Goal: Contribute content: Contribute content

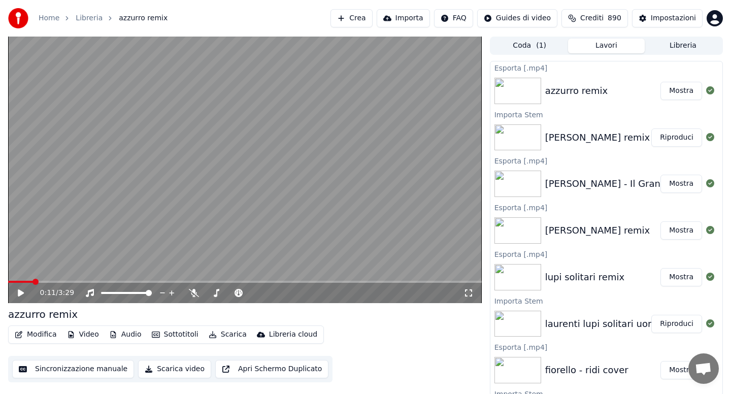
click at [673, 50] on button "Libreria" at bounding box center [683, 46] width 77 height 15
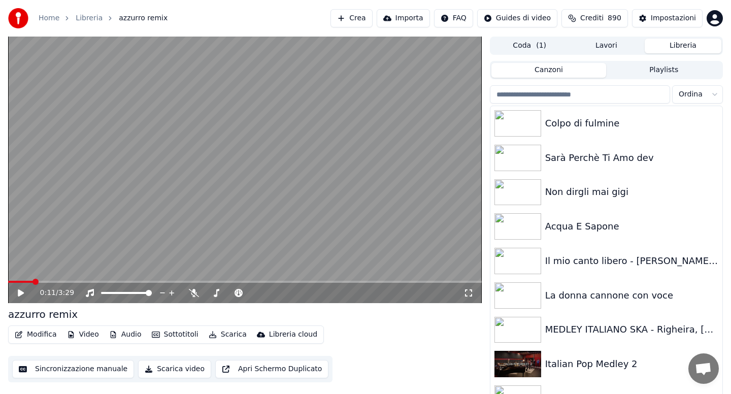
click at [579, 92] on input "search" at bounding box center [580, 94] width 180 height 18
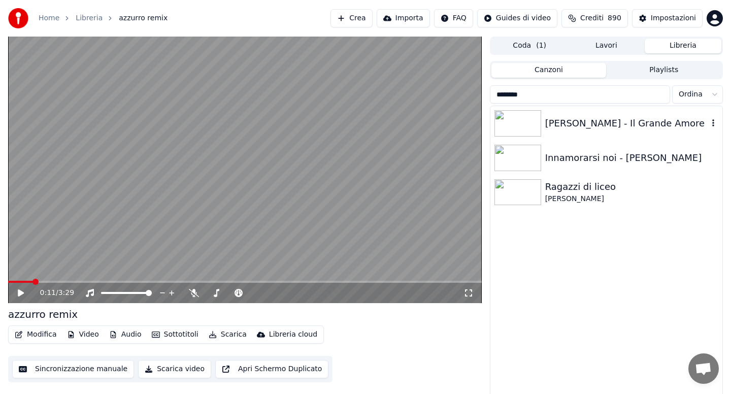
type input "********"
click at [609, 129] on div "[PERSON_NAME] - Il Grande Amore" at bounding box center [626, 123] width 163 height 14
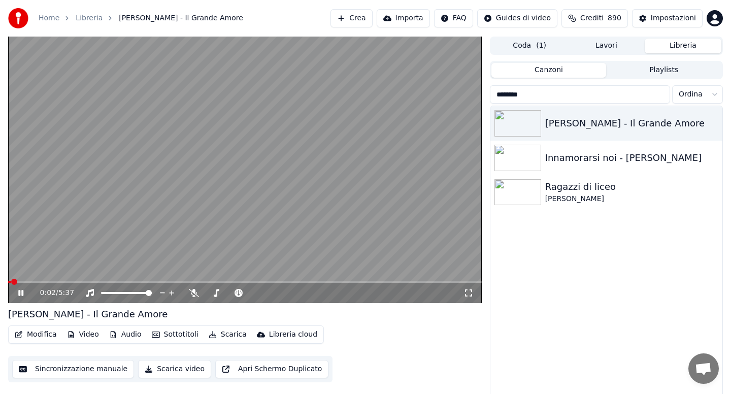
click at [129, 333] on button "Audio" at bounding box center [125, 335] width 41 height 14
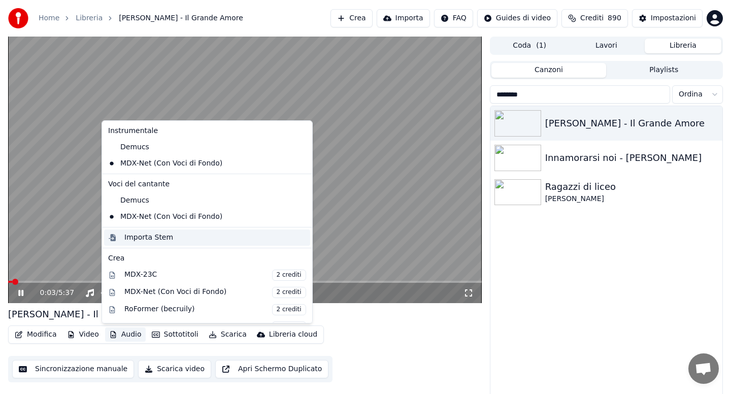
click at [156, 234] on div "Importa Stem" at bounding box center [148, 238] width 49 height 10
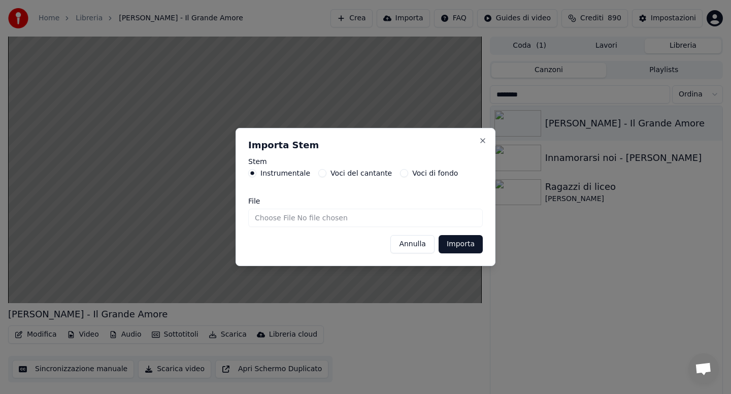
click at [265, 217] on input "File" at bounding box center [365, 218] width 235 height 18
type input "**********"
click at [462, 248] on button "Importa" at bounding box center [461, 244] width 44 height 18
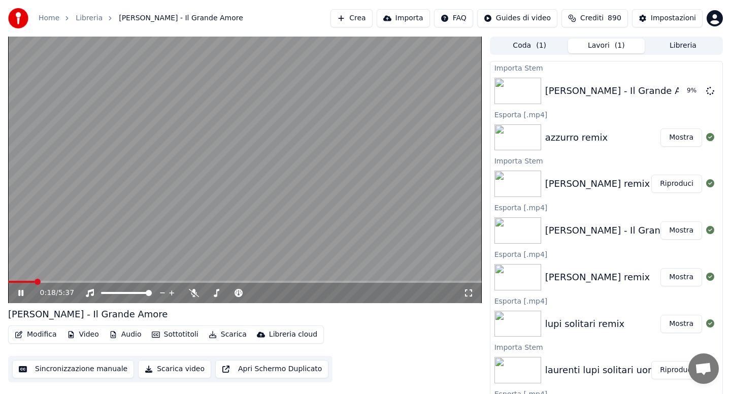
click at [22, 292] on icon at bounding box center [20, 293] width 5 height 6
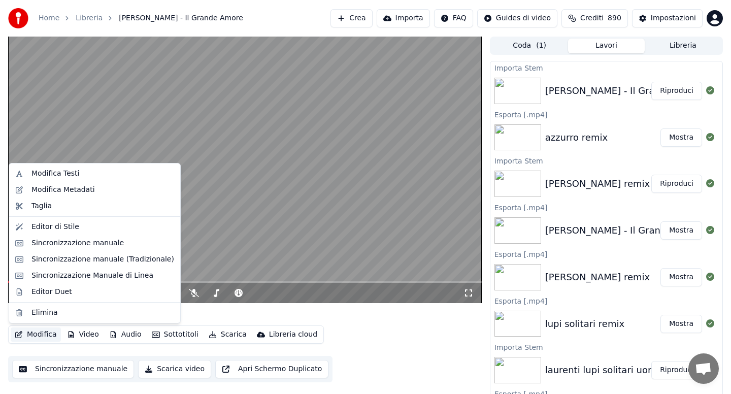
click at [44, 334] on button "Modifica" at bounding box center [36, 335] width 50 height 14
click at [70, 275] on div "Sincronizzazione Manuale di Linea" at bounding box center [92, 276] width 122 height 10
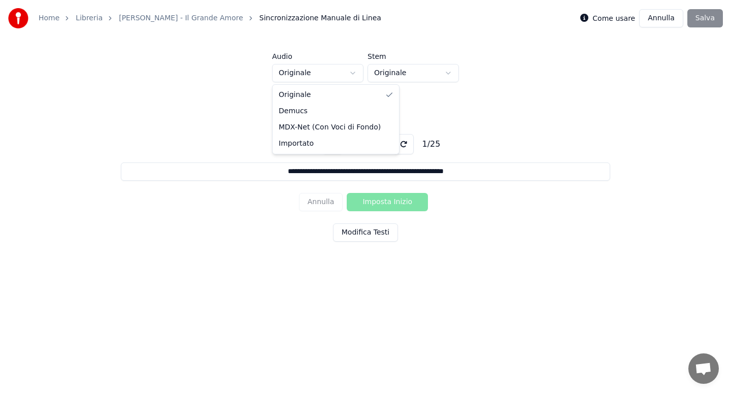
click at [353, 74] on html "**********" at bounding box center [365, 153] width 731 height 306
click at [385, 173] on input "**********" at bounding box center [365, 171] width 489 height 18
click at [374, 234] on button "Modifica Testi" at bounding box center [365, 232] width 65 height 18
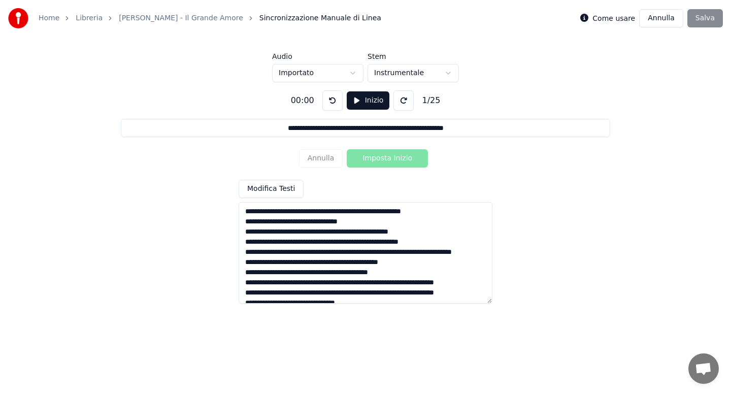
click at [368, 212] on textarea at bounding box center [366, 253] width 254 height 102
type input "**********"
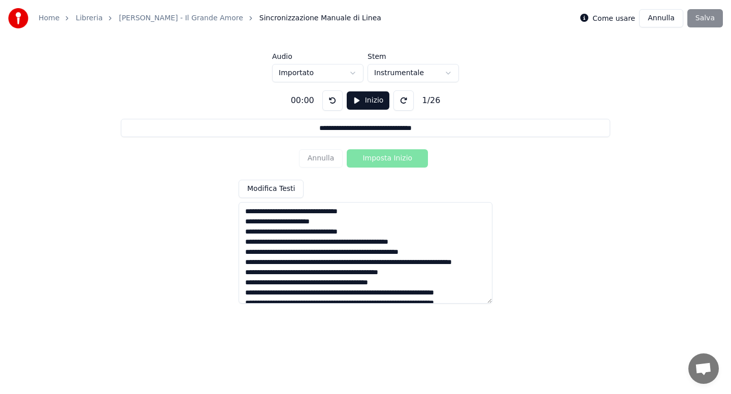
click at [312, 245] on textarea at bounding box center [366, 253] width 254 height 102
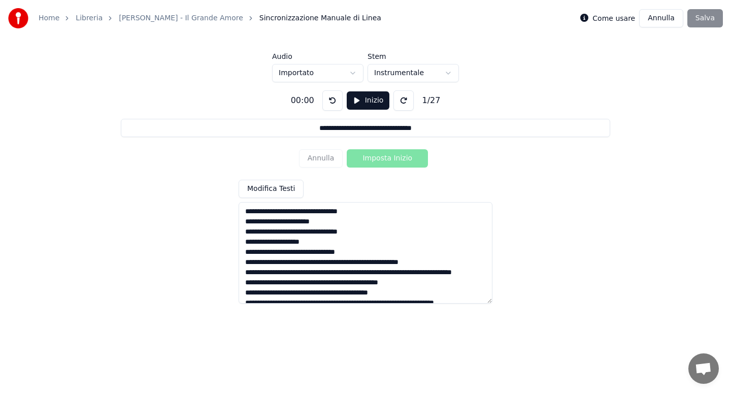
click at [294, 253] on textarea at bounding box center [366, 253] width 254 height 102
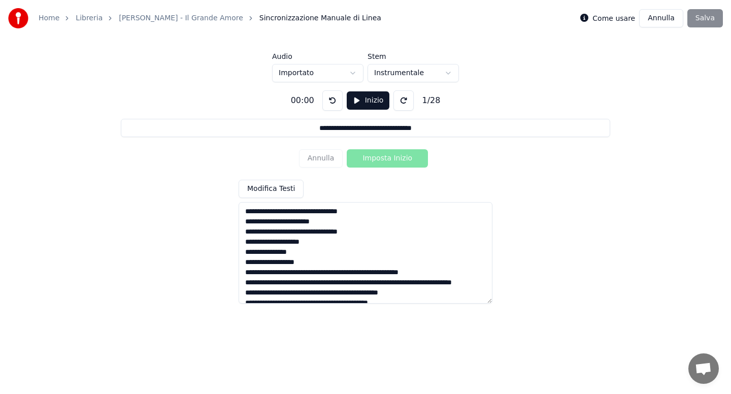
click at [320, 273] on textarea at bounding box center [366, 253] width 254 height 102
click at [349, 295] on textarea at bounding box center [366, 253] width 254 height 102
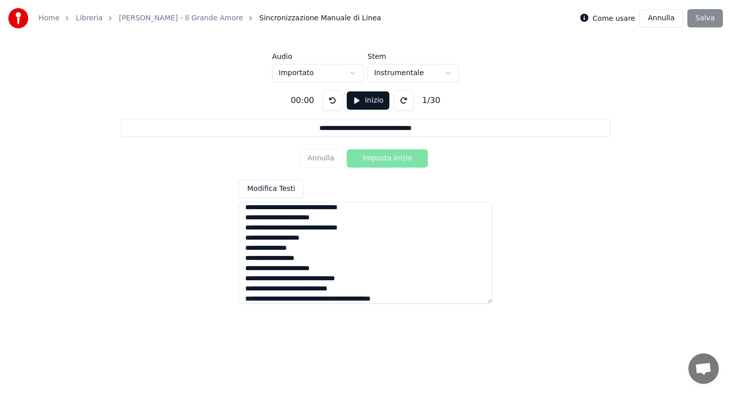
scroll to position [60, 0]
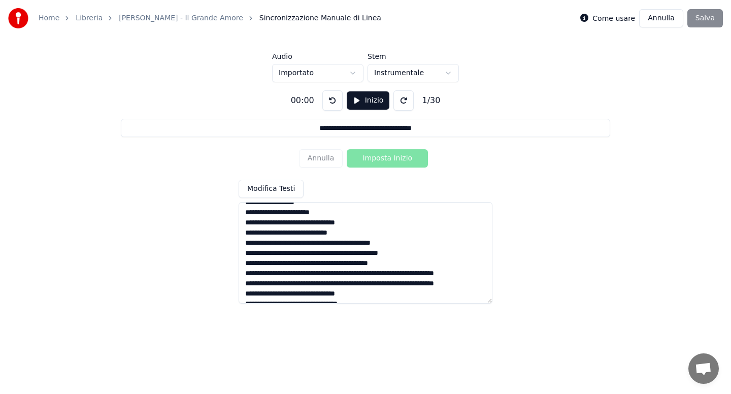
click at [331, 244] on textarea at bounding box center [366, 253] width 254 height 102
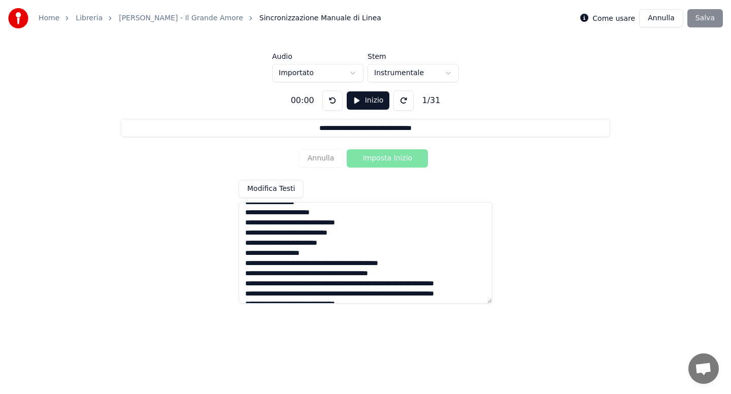
click at [310, 266] on textarea at bounding box center [366, 253] width 254 height 102
click at [311, 284] on textarea at bounding box center [366, 253] width 254 height 102
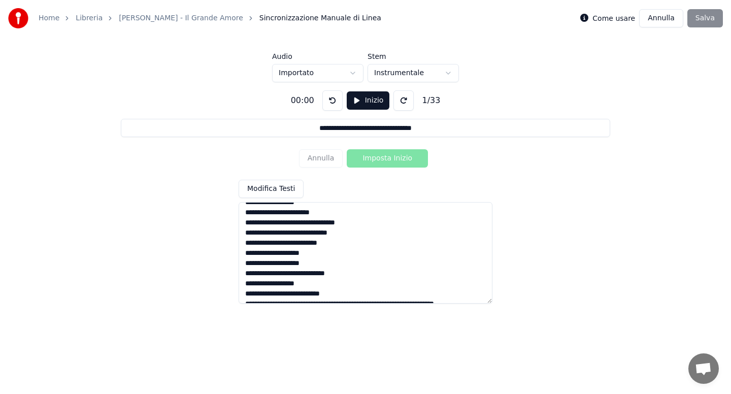
click at [348, 288] on textarea at bounding box center [366, 253] width 254 height 102
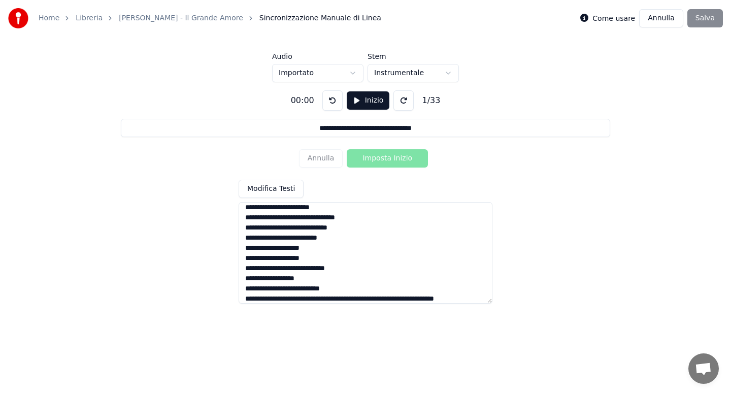
scroll to position [121, 0]
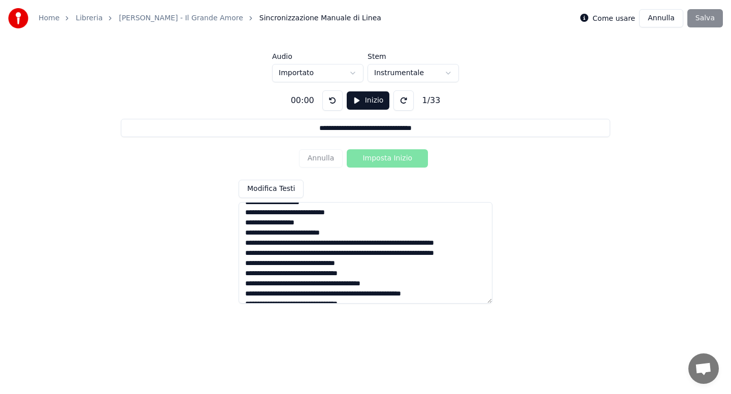
click at [304, 244] on textarea at bounding box center [366, 253] width 254 height 102
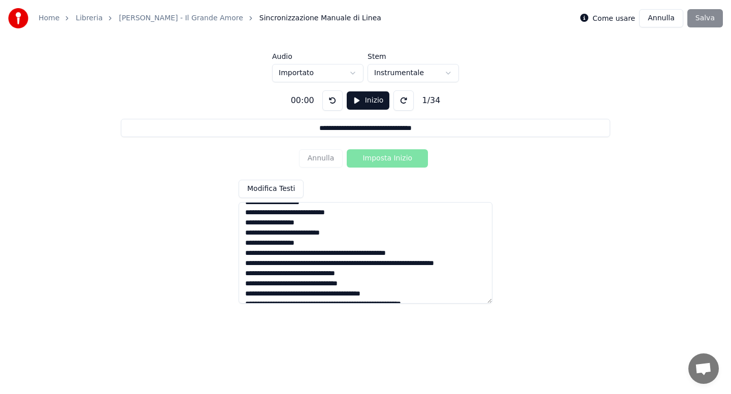
click at [323, 253] on textarea at bounding box center [366, 253] width 254 height 102
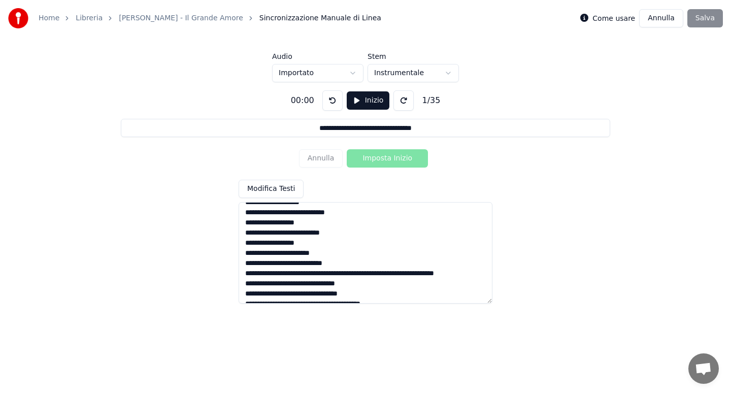
click at [346, 274] on textarea at bounding box center [366, 253] width 254 height 102
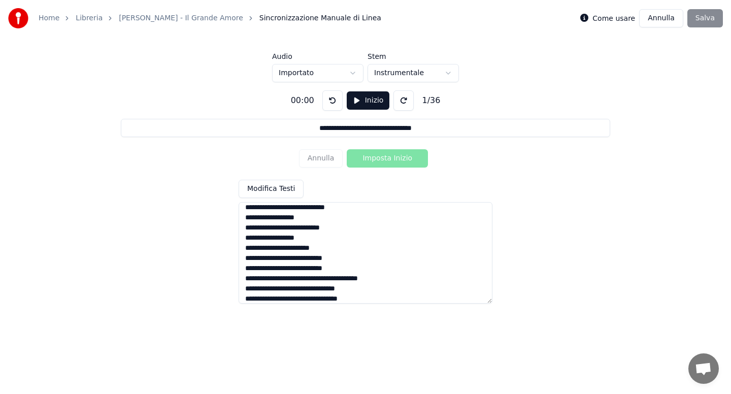
click at [296, 279] on textarea at bounding box center [366, 253] width 254 height 102
click at [343, 280] on textarea at bounding box center [366, 253] width 254 height 102
click at [370, 284] on textarea at bounding box center [366, 253] width 254 height 102
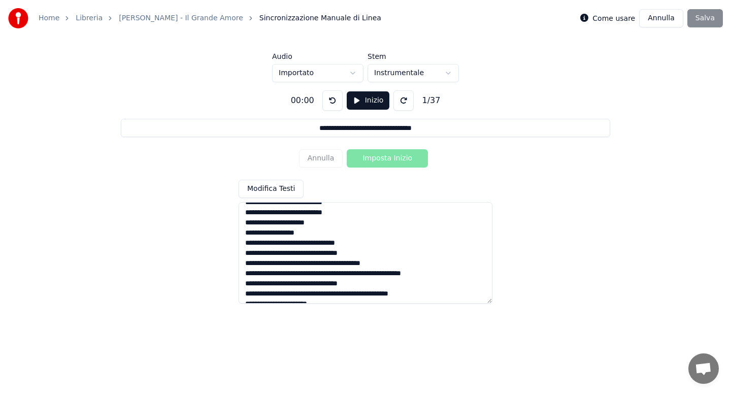
click at [298, 243] on textarea at bounding box center [366, 253] width 254 height 102
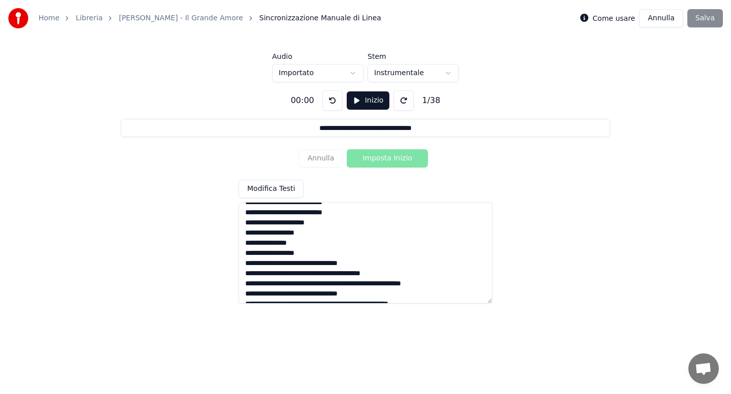
drag, startPoint x: 247, startPoint y: 262, endPoint x: 361, endPoint y: 265, distance: 113.8
click at [361, 265] on textarea at bounding box center [366, 253] width 254 height 102
drag, startPoint x: 361, startPoint y: 265, endPoint x: 244, endPoint y: 262, distance: 116.8
click at [244, 262] on textarea at bounding box center [366, 253] width 254 height 102
drag, startPoint x: 398, startPoint y: 274, endPoint x: 243, endPoint y: 272, distance: 154.9
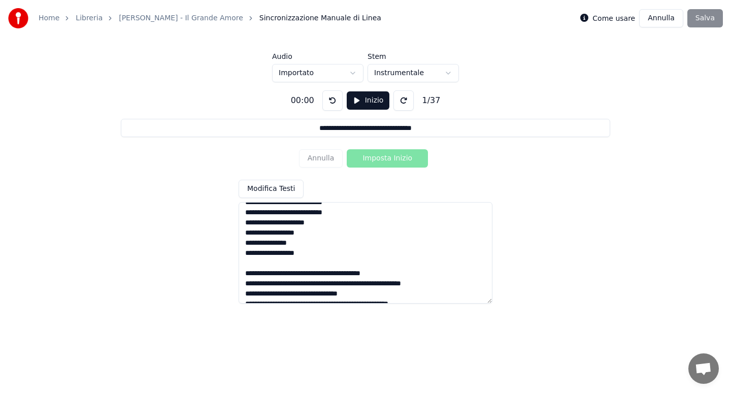
click at [243, 272] on textarea at bounding box center [366, 253] width 254 height 102
click at [367, 283] on textarea at bounding box center [366, 253] width 254 height 102
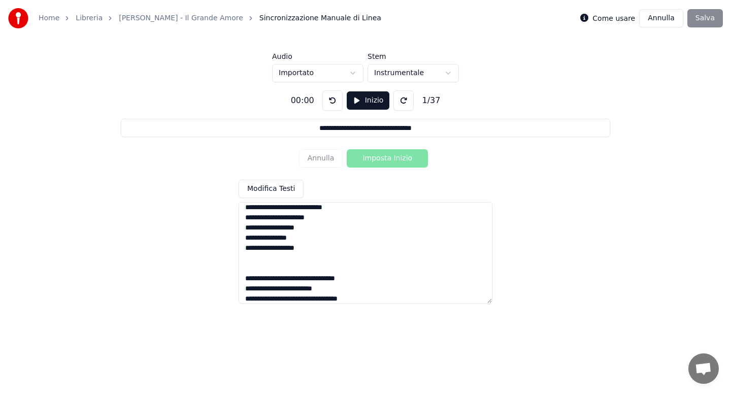
scroll to position [243, 0]
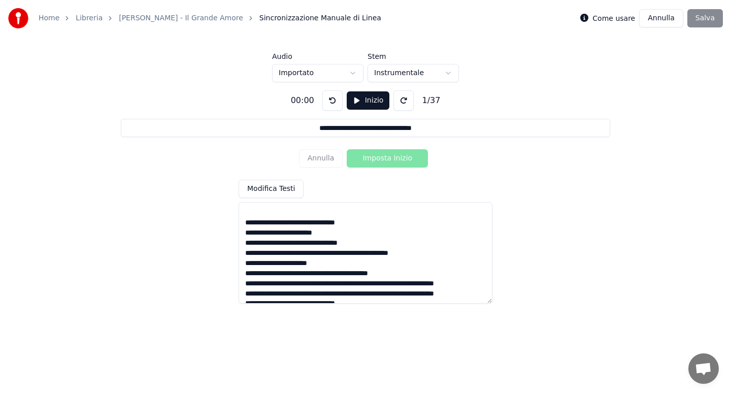
click at [310, 253] on textarea at bounding box center [366, 253] width 254 height 102
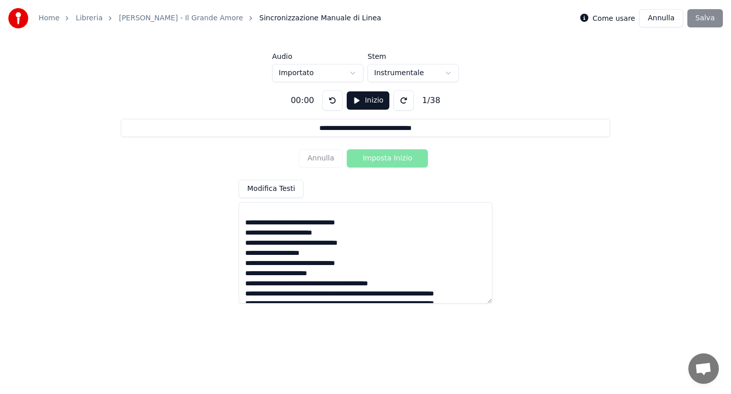
click at [311, 285] on textarea at bounding box center [366, 253] width 254 height 102
click at [347, 288] on textarea at bounding box center [366, 253] width 254 height 102
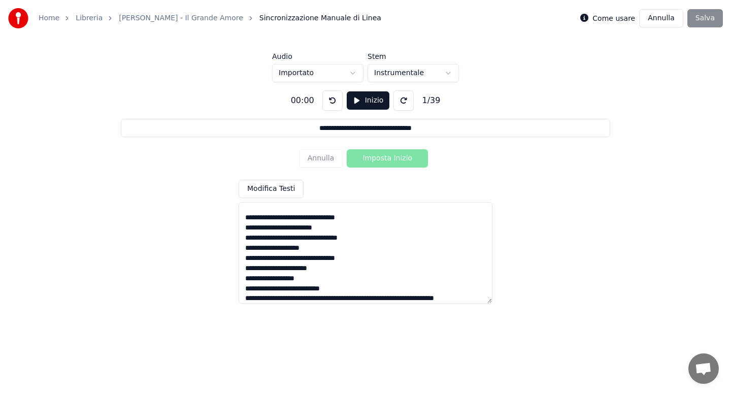
scroll to position [304, 0]
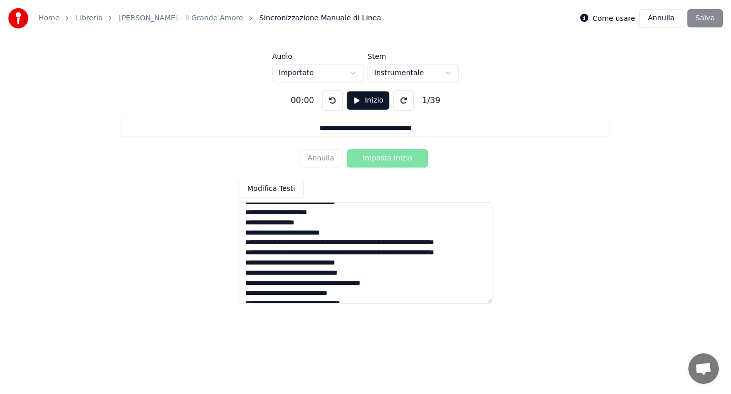
click at [302, 245] on textarea at bounding box center [366, 253] width 254 height 102
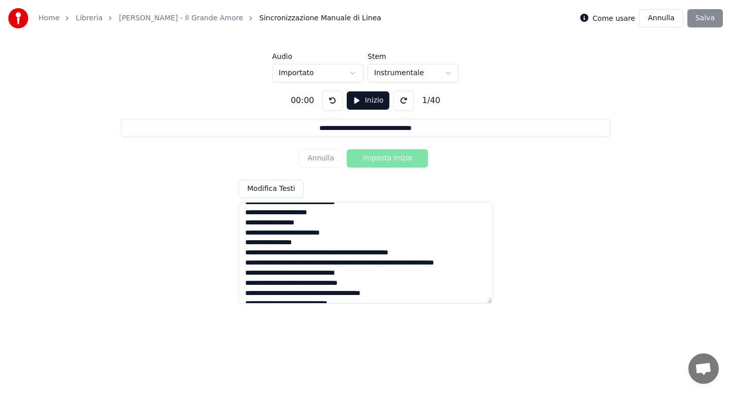
click at [328, 254] on textarea at bounding box center [366, 253] width 254 height 102
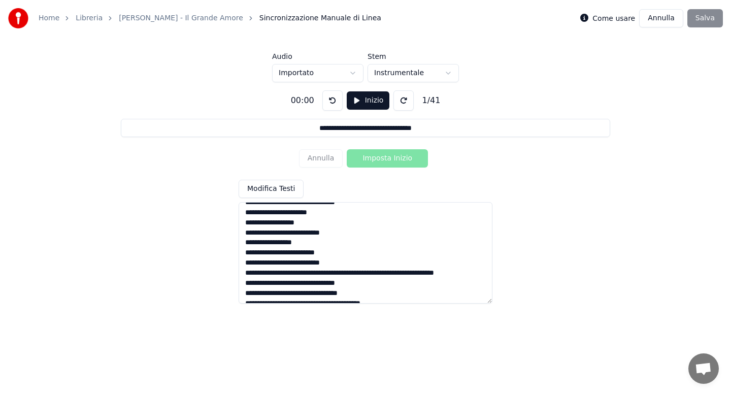
click at [325, 275] on textarea at bounding box center [366, 253] width 254 height 102
click at [345, 275] on textarea at bounding box center [366, 253] width 254 height 102
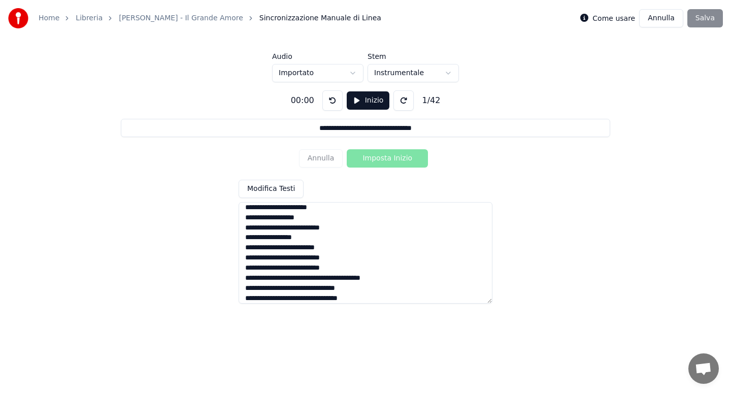
click at [357, 288] on textarea at bounding box center [366, 253] width 254 height 102
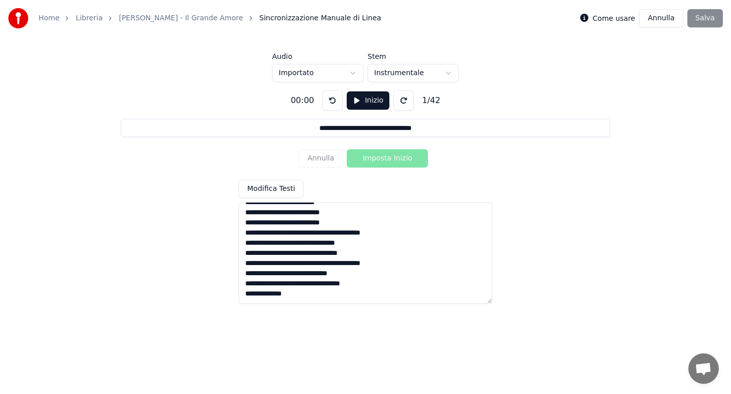
drag, startPoint x: 359, startPoint y: 254, endPoint x: 245, endPoint y: 257, distance: 113.3
click at [245, 257] on textarea at bounding box center [366, 253] width 254 height 102
click at [401, 263] on textarea at bounding box center [366, 253] width 254 height 102
click at [244, 264] on textarea at bounding box center [366, 253] width 254 height 102
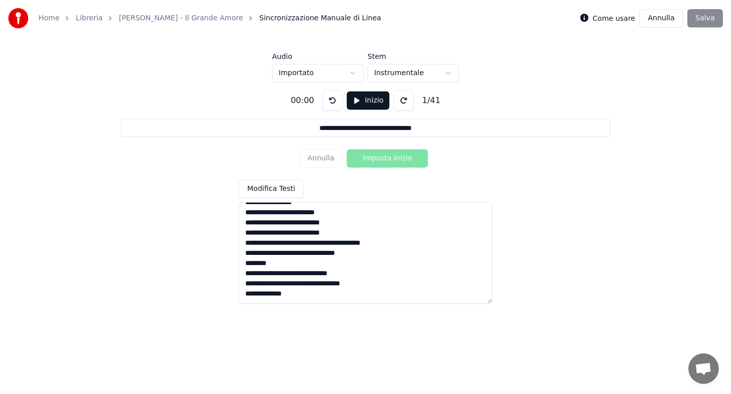
click at [384, 229] on textarea at bounding box center [366, 253] width 254 height 102
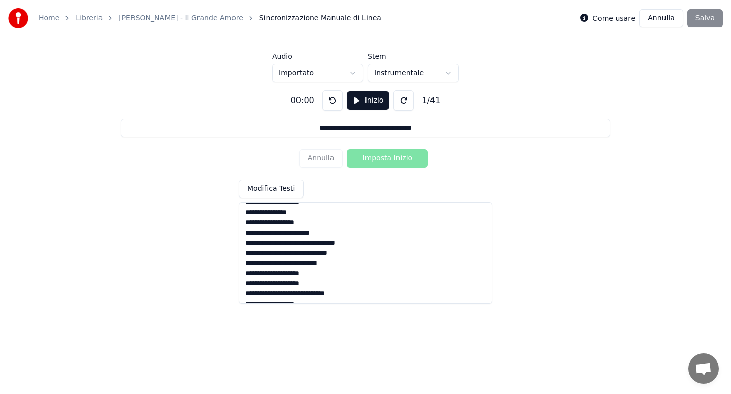
scroll to position [0, 0]
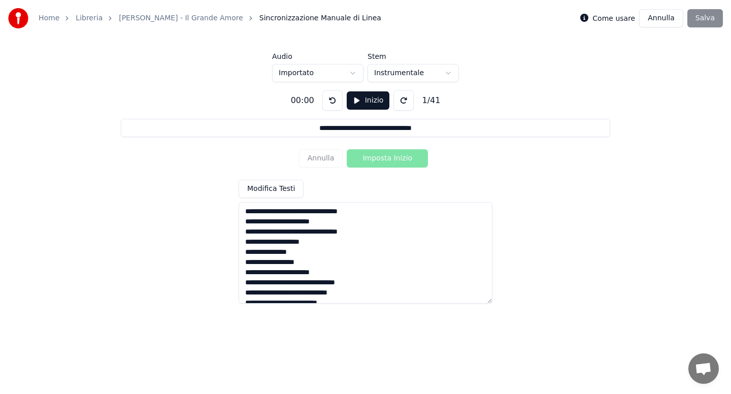
type textarea "**********"
click at [369, 102] on button "Inizio" at bounding box center [368, 100] width 43 height 18
click at [378, 160] on button "Imposta Inizio" at bounding box center [387, 158] width 81 height 18
click at [378, 160] on button "Imposta Fine" at bounding box center [387, 158] width 81 height 18
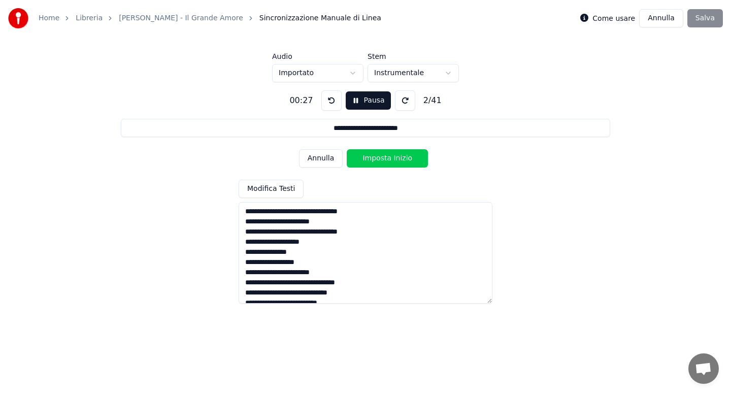
click at [378, 160] on button "Imposta Inizio" at bounding box center [387, 158] width 81 height 18
click at [378, 160] on button "Imposta Fine" at bounding box center [387, 158] width 81 height 18
click at [378, 160] on button "Imposta Inizio" at bounding box center [387, 158] width 81 height 18
click at [378, 160] on button "Imposta Fine" at bounding box center [387, 158] width 81 height 18
click at [378, 160] on button "Imposta Inizio" at bounding box center [387, 158] width 81 height 18
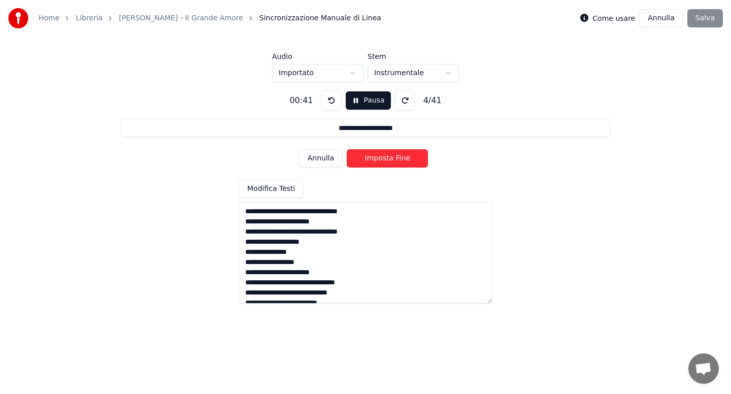
click at [378, 160] on button "Imposta Fine" at bounding box center [387, 158] width 81 height 18
click at [378, 160] on button "Imposta Inizio" at bounding box center [387, 158] width 81 height 18
click at [378, 160] on button "Imposta Fine" at bounding box center [387, 158] width 81 height 18
click at [378, 160] on button "Imposta Inizio" at bounding box center [387, 158] width 81 height 18
click at [378, 160] on button "Imposta Fine" at bounding box center [387, 158] width 81 height 18
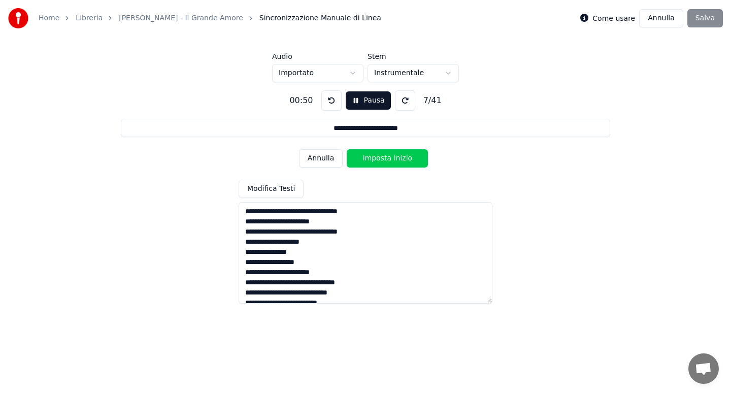
click at [378, 160] on button "Imposta Inizio" at bounding box center [387, 158] width 81 height 18
click at [378, 160] on button "Imposta Fine" at bounding box center [387, 158] width 81 height 18
click at [378, 160] on button "Imposta Inizio" at bounding box center [387, 158] width 81 height 18
click at [378, 160] on button "Imposta Fine" at bounding box center [387, 158] width 81 height 18
click at [378, 160] on button "Imposta Inizio" at bounding box center [387, 158] width 81 height 18
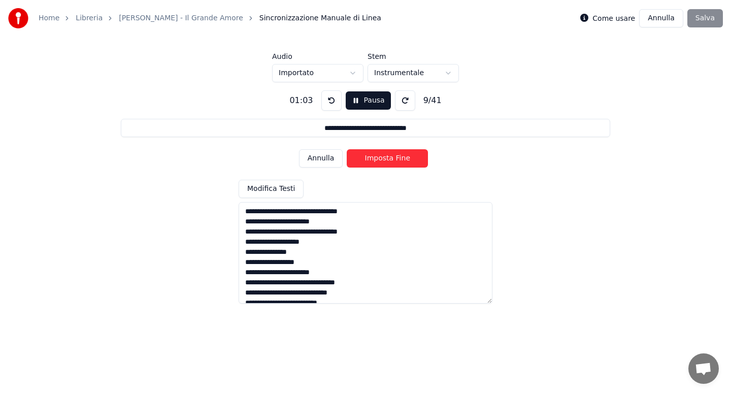
click at [378, 160] on button "Imposta Fine" at bounding box center [387, 158] width 81 height 18
click at [378, 160] on button "Imposta Inizio" at bounding box center [387, 158] width 81 height 18
click at [378, 160] on button "Imposta Fine" at bounding box center [387, 158] width 81 height 18
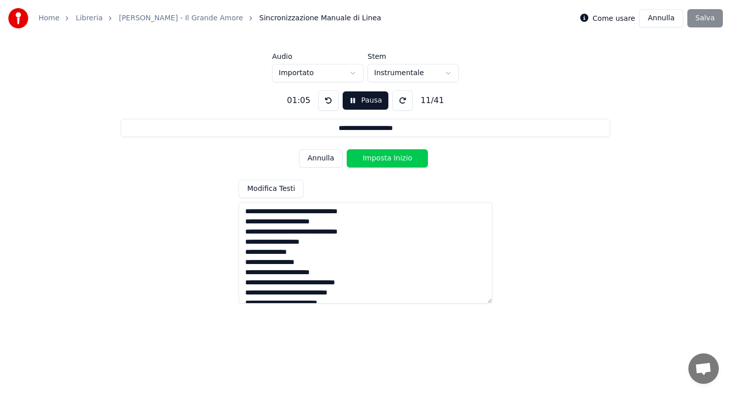
click at [378, 160] on button "Imposta Inizio" at bounding box center [387, 158] width 81 height 18
click at [378, 160] on button "Imposta Fine" at bounding box center [387, 158] width 81 height 18
click at [378, 160] on button "Imposta Inizio" at bounding box center [387, 158] width 81 height 18
click at [378, 160] on button "Imposta Fine" at bounding box center [387, 158] width 81 height 18
click at [378, 160] on button "Imposta Inizio" at bounding box center [387, 158] width 81 height 18
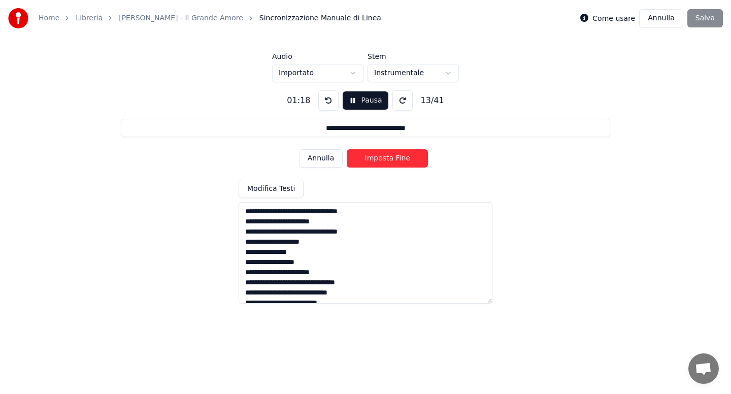
click at [378, 160] on button "Imposta Fine" at bounding box center [387, 158] width 81 height 18
click at [378, 160] on button "Imposta Inizio" at bounding box center [387, 158] width 81 height 18
click at [378, 160] on button "Imposta Fine" at bounding box center [387, 158] width 81 height 18
click at [378, 160] on button "Imposta Inizio" at bounding box center [387, 158] width 81 height 18
click at [378, 160] on button "Imposta Fine" at bounding box center [387, 158] width 81 height 18
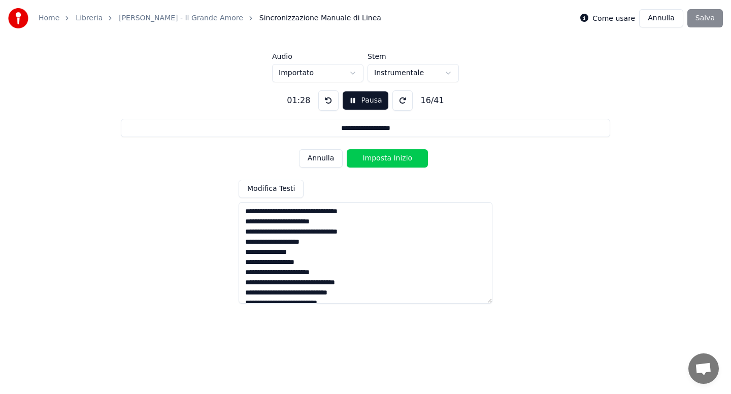
click at [378, 160] on button "Imposta Inizio" at bounding box center [387, 158] width 81 height 18
click at [378, 160] on button "Imposta Fine" at bounding box center [387, 158] width 81 height 18
click at [378, 160] on button "Imposta Inizio" at bounding box center [387, 158] width 81 height 18
click at [378, 160] on button "Imposta Fine" at bounding box center [387, 158] width 81 height 18
click at [378, 160] on button "Imposta Inizio" at bounding box center [387, 158] width 81 height 18
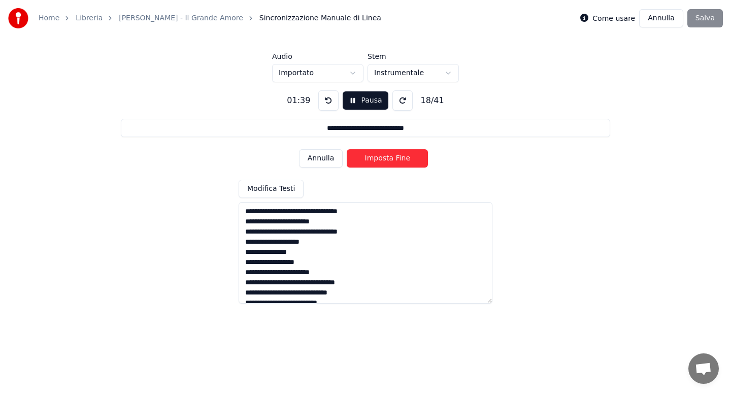
click at [378, 160] on button "Imposta Fine" at bounding box center [387, 158] width 81 height 18
click at [378, 160] on button "Imposta Inizio" at bounding box center [387, 158] width 81 height 18
click at [380, 159] on button "Imposta Fine" at bounding box center [387, 158] width 81 height 18
click at [380, 159] on button "Imposta Inizio" at bounding box center [387, 158] width 81 height 18
click at [380, 159] on button "Imposta Fine" at bounding box center [387, 158] width 81 height 18
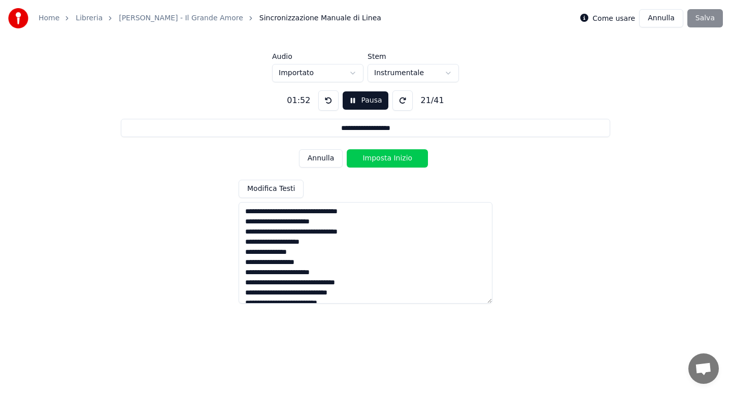
click at [380, 159] on button "Imposta Inizio" at bounding box center [387, 158] width 81 height 18
click at [380, 159] on button "Imposta Fine" at bounding box center [387, 158] width 81 height 18
click at [380, 159] on button "Imposta Inizio" at bounding box center [387, 158] width 81 height 18
click at [380, 159] on button "Imposta Fine" at bounding box center [387, 158] width 81 height 18
click at [380, 159] on button "Imposta Inizio" at bounding box center [387, 158] width 81 height 18
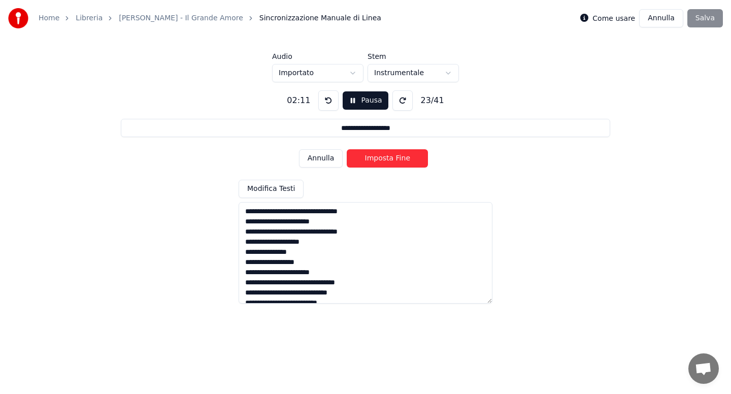
click at [380, 159] on button "Imposta Fine" at bounding box center [387, 158] width 81 height 18
click at [380, 159] on button "Imposta Inizio" at bounding box center [387, 158] width 81 height 18
click at [380, 159] on button "Imposta Fine" at bounding box center [387, 158] width 81 height 18
click at [380, 159] on button "Imposta Inizio" at bounding box center [387, 158] width 81 height 18
click at [380, 159] on button "Imposta Fine" at bounding box center [387, 158] width 81 height 18
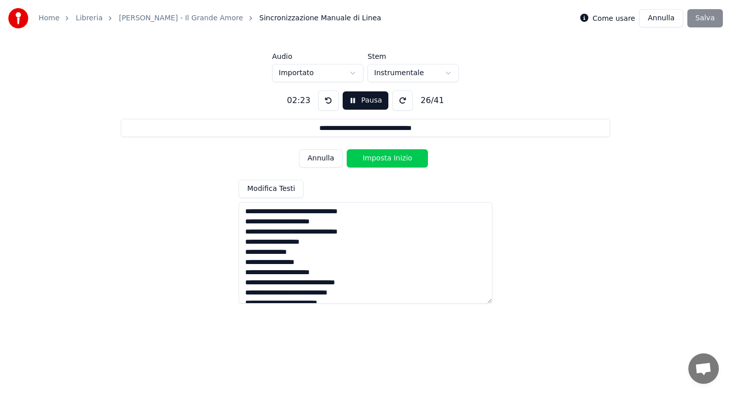
click at [380, 159] on button "Imposta Inizio" at bounding box center [387, 158] width 81 height 18
click at [380, 159] on button "Imposta Fine" at bounding box center [387, 158] width 81 height 18
click at [380, 159] on button "Imposta Inizio" at bounding box center [387, 158] width 81 height 18
click at [380, 159] on button "Imposta Fine" at bounding box center [387, 158] width 81 height 18
click at [380, 159] on button "Imposta Inizio" at bounding box center [387, 158] width 81 height 18
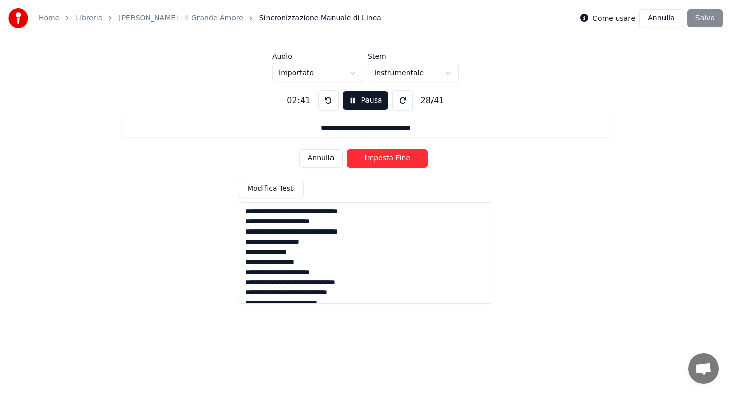
click at [380, 159] on button "Imposta Fine" at bounding box center [387, 158] width 81 height 18
click at [380, 159] on button "Imposta Inizio" at bounding box center [387, 158] width 81 height 18
click at [380, 159] on button "Imposta Fine" at bounding box center [387, 158] width 81 height 18
click at [380, 159] on button "Imposta Inizio" at bounding box center [387, 158] width 81 height 18
click at [380, 159] on button "Imposta Fine" at bounding box center [387, 158] width 81 height 18
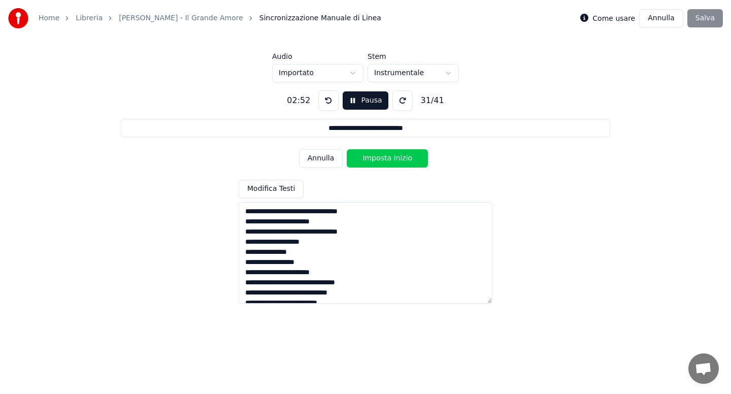
click at [380, 159] on button "Imposta Inizio" at bounding box center [387, 158] width 81 height 18
click at [380, 159] on button "Imposta Fine" at bounding box center [387, 158] width 81 height 18
click at [380, 159] on button "Imposta Inizio" at bounding box center [387, 158] width 81 height 18
click at [380, 159] on button "Imposta Fine" at bounding box center [387, 158] width 81 height 18
click at [380, 159] on button "Imposta Inizio" at bounding box center [387, 158] width 81 height 18
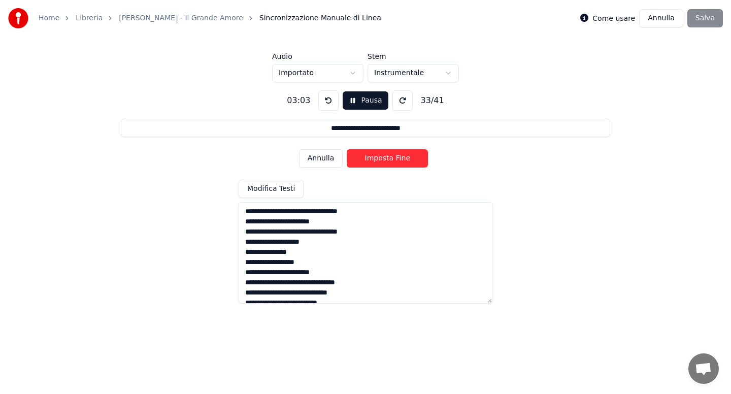
click at [380, 159] on button "Imposta Fine" at bounding box center [387, 158] width 81 height 18
click at [380, 159] on button "Imposta Inizio" at bounding box center [387, 158] width 81 height 18
click at [380, 159] on button "Imposta Fine" at bounding box center [387, 158] width 81 height 18
click at [380, 159] on button "Imposta Inizio" at bounding box center [387, 158] width 81 height 18
click at [380, 159] on button "Imposta Fine" at bounding box center [387, 158] width 81 height 18
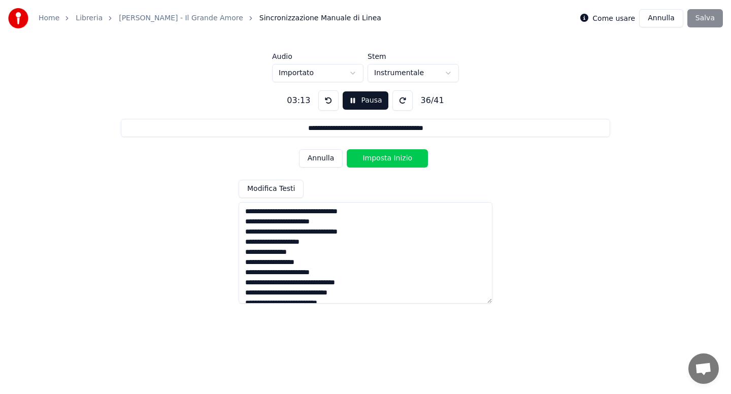
click at [380, 159] on button "Imposta Inizio" at bounding box center [387, 158] width 81 height 18
click at [357, 105] on button "Pausa" at bounding box center [365, 100] width 45 height 18
click at [357, 105] on button "Inizio" at bounding box center [365, 100] width 43 height 18
click at [357, 105] on button "Pausa" at bounding box center [365, 100] width 45 height 18
click at [355, 103] on button "Inizio" at bounding box center [365, 100] width 43 height 18
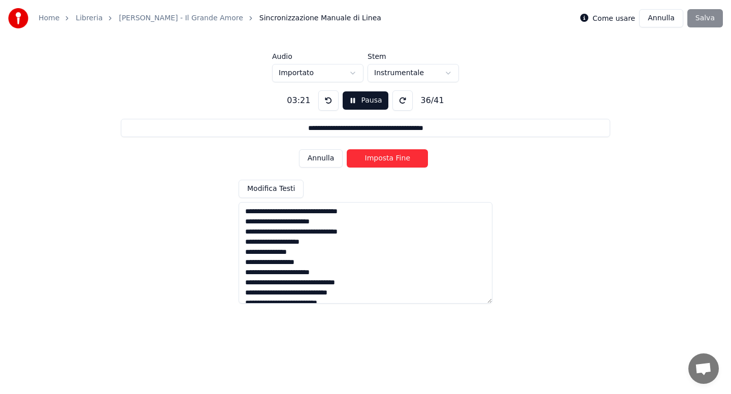
click at [328, 165] on button "Annulla" at bounding box center [321, 158] width 44 height 18
click at [381, 161] on button "Imposta Fine" at bounding box center [387, 158] width 81 height 18
click at [381, 161] on button "Imposta Inizio" at bounding box center [387, 158] width 81 height 18
click at [323, 160] on button "Annulla" at bounding box center [321, 158] width 44 height 18
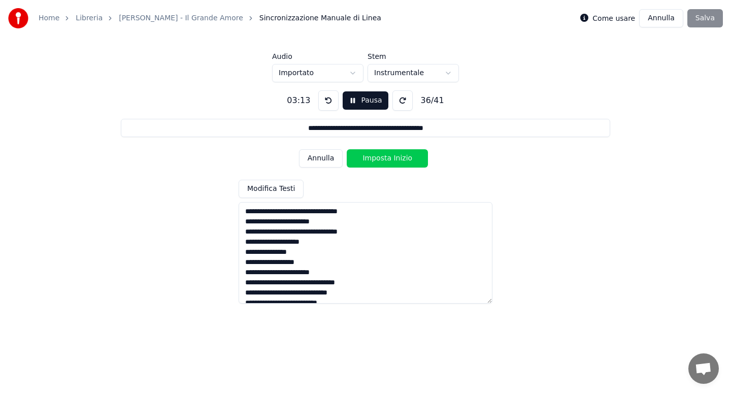
click at [375, 157] on button "Imposta Inizio" at bounding box center [387, 158] width 81 height 18
click at [375, 157] on button "Imposta Fine" at bounding box center [387, 158] width 81 height 18
click at [375, 157] on button "Imposta Inizio" at bounding box center [387, 158] width 81 height 18
click at [375, 157] on button "Imposta Fine" at bounding box center [387, 158] width 81 height 18
click at [375, 157] on button "Imposta Inizio" at bounding box center [387, 158] width 81 height 18
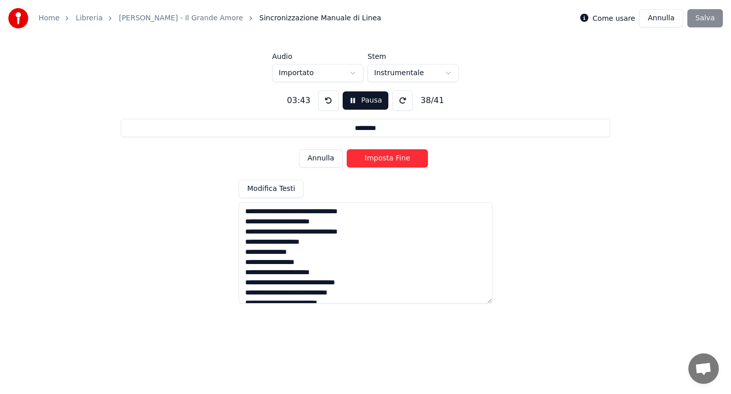
click at [375, 157] on button "Imposta Fine" at bounding box center [387, 158] width 81 height 18
click at [375, 157] on button "Imposta Inizio" at bounding box center [387, 158] width 81 height 18
click at [375, 157] on button "Imposta Fine" at bounding box center [387, 158] width 81 height 18
click at [375, 157] on button "Imposta Inizio" at bounding box center [387, 158] width 81 height 18
click at [375, 157] on button "Imposta Fine" at bounding box center [387, 158] width 81 height 18
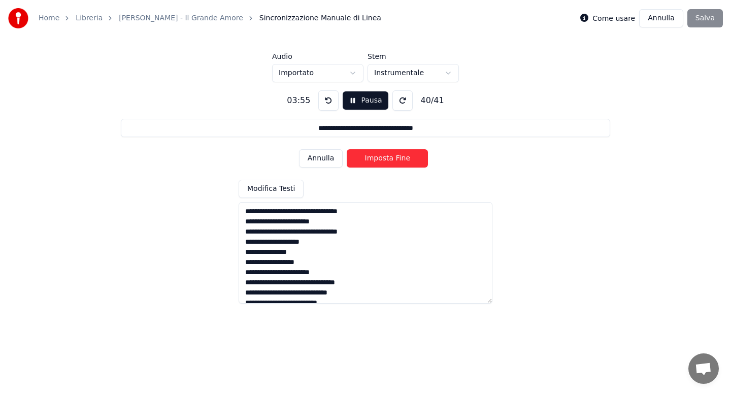
type input "**********"
click at [375, 157] on button "Imposta Inizio" at bounding box center [387, 158] width 81 height 18
click at [375, 157] on button "Imposta Fine" at bounding box center [387, 158] width 81 height 18
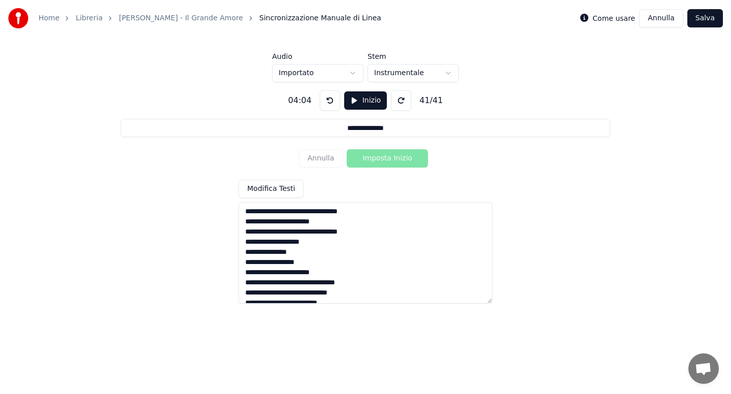
click at [711, 16] on button "Salva" at bounding box center [706, 18] width 36 height 18
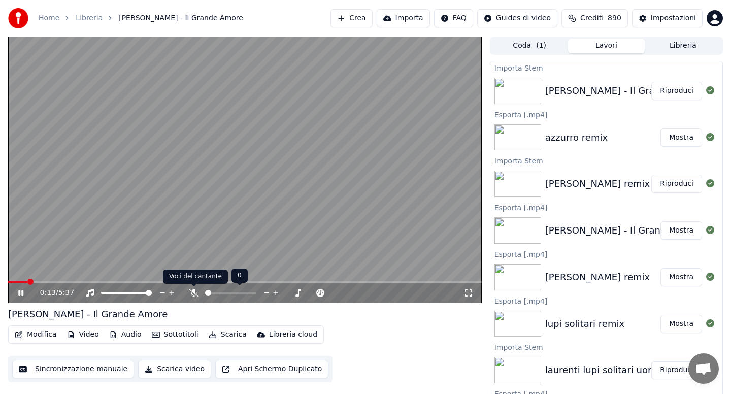
click at [191, 292] on icon at bounding box center [194, 293] width 10 height 8
click at [191, 292] on icon at bounding box center [194, 293] width 6 height 8
click at [120, 339] on button "Audio" at bounding box center [125, 335] width 41 height 14
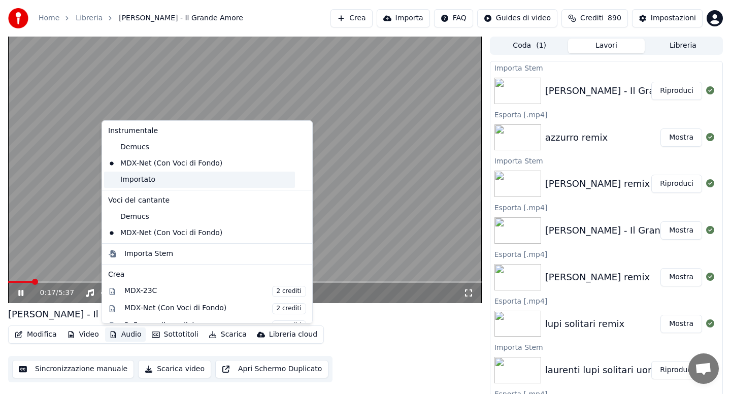
click at [145, 180] on div "Importato" at bounding box center [199, 180] width 191 height 16
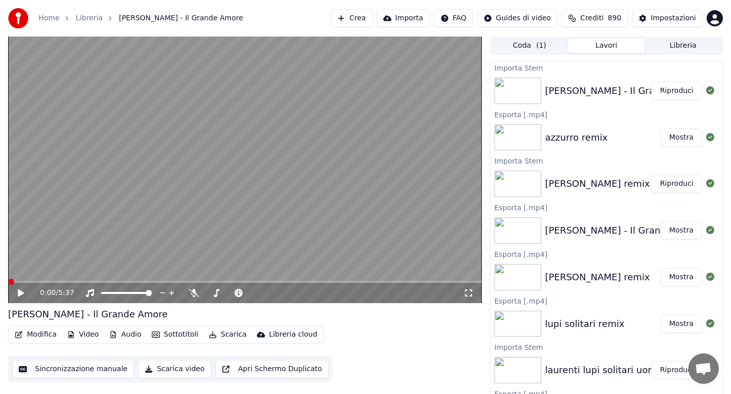
click at [23, 292] on icon at bounding box center [21, 292] width 6 height 7
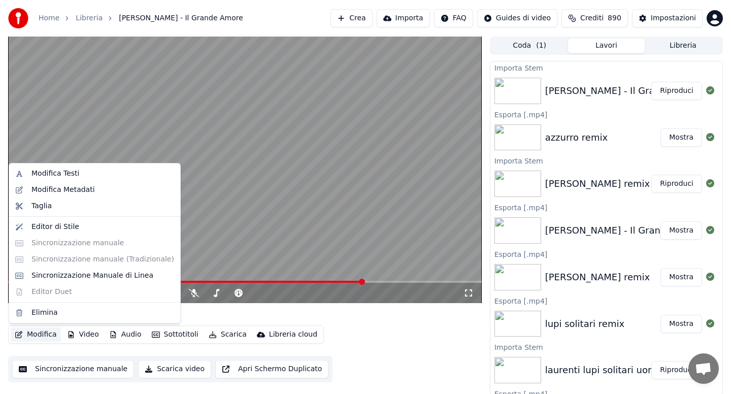
click at [39, 336] on button "Modifica" at bounding box center [36, 335] width 50 height 14
click at [69, 189] on div "Modifica Metadati" at bounding box center [62, 190] width 63 height 10
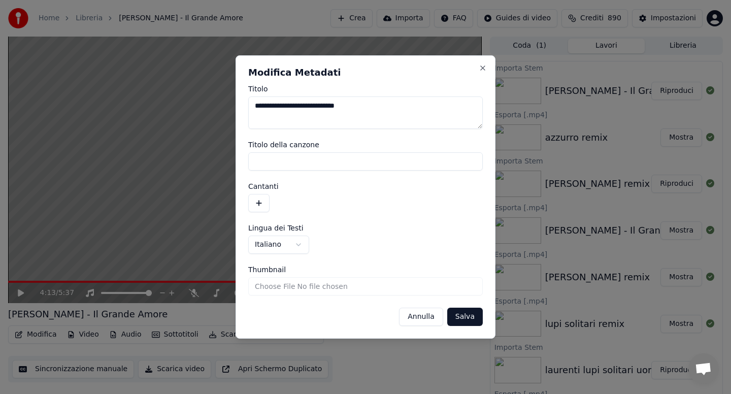
click at [385, 107] on textarea "**********" at bounding box center [365, 112] width 235 height 32
click at [306, 106] on textarea "**********" at bounding box center [365, 112] width 235 height 32
type textarea "**********"
click at [464, 315] on button "Salva" at bounding box center [465, 317] width 36 height 18
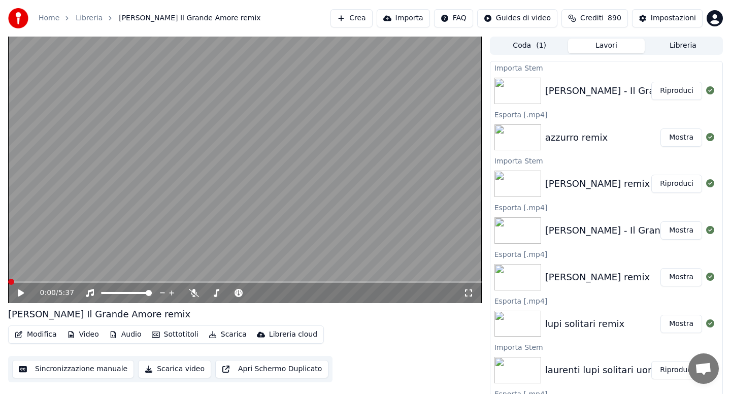
click at [236, 333] on button "Scarica" at bounding box center [228, 335] width 46 height 14
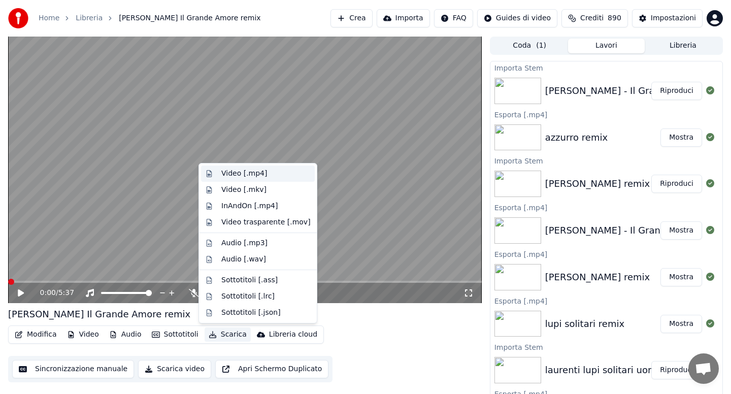
click at [252, 174] on div "Video [.mp4]" at bounding box center [244, 174] width 46 height 10
